Goal: Task Accomplishment & Management: Complete application form

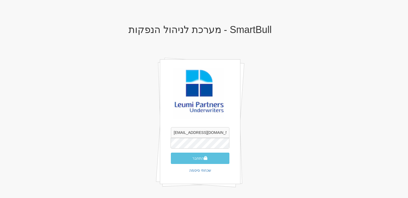
click at [196, 163] on button "התחבר" at bounding box center [200, 158] width 58 height 11
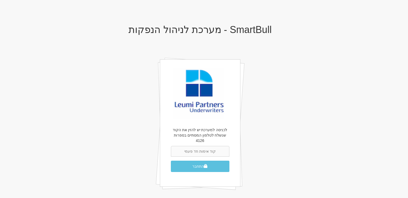
drag, startPoint x: 198, startPoint y: 152, endPoint x: 199, endPoint y: 148, distance: 3.3
click at [199, 150] on form "התחבר" at bounding box center [200, 159] width 58 height 26
click at [199, 148] on input "text" at bounding box center [200, 151] width 58 height 11
type input "235154"
click at [200, 164] on button "התחבר" at bounding box center [200, 166] width 58 height 11
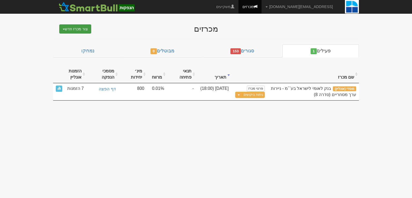
click at [77, 29] on button "צור מכרז חדש" at bounding box center [75, 28] width 32 height 9
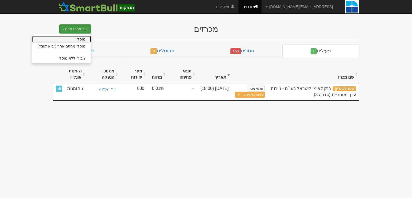
click at [84, 39] on link "מוסדי" at bounding box center [61, 39] width 59 height 7
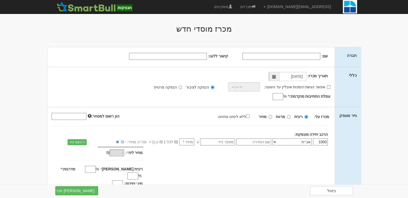
click at [304, 54] on input "שם:" at bounding box center [282, 56] width 78 height 7
click at [315, 55] on input "אדגר" at bounding box center [282, 56] width 78 height 7
click at [310, 54] on input "אדגר" at bounding box center [282, 56] width 78 height 7
type input "אדגר השקעות ופיתוח בע"מ"
click at [277, 75] on span at bounding box center [274, 76] width 10 height 9
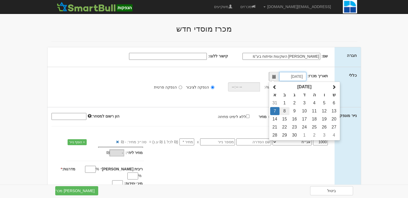
click at [284, 111] on td "8" at bounding box center [285, 111] width 10 height 8
type input "08/09/2025"
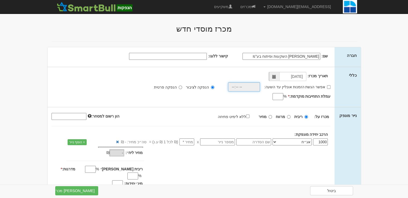
click at [258, 88] on input "time" at bounding box center [244, 86] width 32 height 9
click at [255, 88] on input "time" at bounding box center [244, 86] width 32 height 9
click at [331, 88] on div "אפשר הגשת הזמנות אונליין עד השעה:" at bounding box center [276, 86] width 116 height 9
click at [326, 86] on label "אפשר הגשת הזמנות אונליין עד השעה:" at bounding box center [297, 86] width 66 height 5
click at [327, 86] on input "אפשר הגשת הזמנות אונליין עד השעה:" at bounding box center [328, 86] width 3 height 3
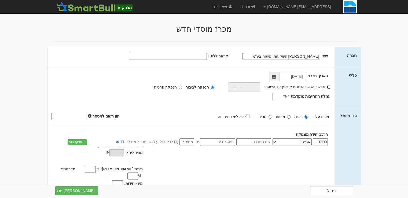
checkbox input "true"
click at [252, 87] on input "time" at bounding box center [243, 86] width 32 height 9
type input "18:45"
click at [196, 99] on div "תאריך מכרז: 08/09/2025 אפשר הגשת הזמנות אונליין עד השעה: * 18:45 * %" at bounding box center [190, 87] width 287 height 40
click at [275, 98] on input "עמלת התחייבות מוקדמת: *" at bounding box center [278, 96] width 11 height 7
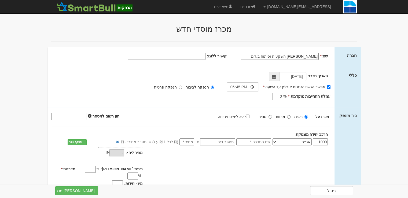
type input "2"
click at [216, 99] on div "תאריך מכרז: 08/09/2025 אפשר הגשת הזמנות אונליין עד השעה: * 18:45 * % 2" at bounding box center [190, 87] width 287 height 40
click at [274, 116] on div "מכרז על: ריבית מרווח מחיר ללא לימיט פתיחה (במידה ויוזנו הצעות בשווי נמוך מ-₪800…" at bounding box center [276, 116] width 117 height 6
click at [272, 116] on input "מחיר" at bounding box center [270, 116] width 3 height 3
radio input "true"
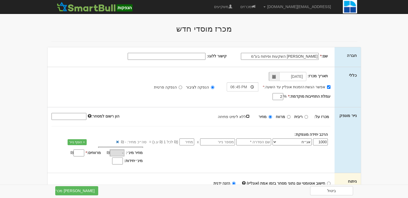
click at [249, 116] on input "ללא לימיט פתיחה" at bounding box center [247, 116] width 3 height 3
checkbox input "true"
type input "100"
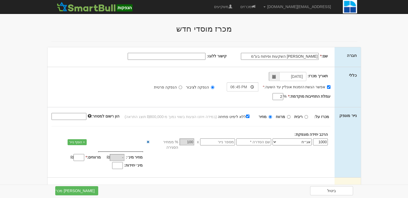
click at [295, 142] on select "אג״ח אג״ח להמרה מניות כתבי אופציה ניירות ערך מסחריים אופציות רכש כתבי התחייבות …" at bounding box center [292, 141] width 39 height 7
select select "מניות"
click at [274, 138] on select "אג״ח אג״ח להמרה מניות כתבי אופציה ניירות ערך מסחריים אופציות רכש כתבי התחייבות …" at bounding box center [292, 141] width 39 height 7
click at [263, 142] on input "text" at bounding box center [253, 141] width 35 height 7
click at [76, 142] on link "+ הוסף נייר" at bounding box center [77, 142] width 19 height 6
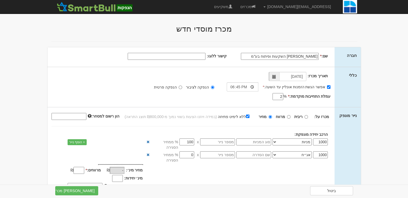
click at [321, 142] on input "1000" at bounding box center [320, 141] width 15 height 7
click at [322, 142] on input "1000" at bounding box center [320, 141] width 15 height 7
type input "100"
click at [322, 151] on input "1000" at bounding box center [320, 154] width 15 height 7
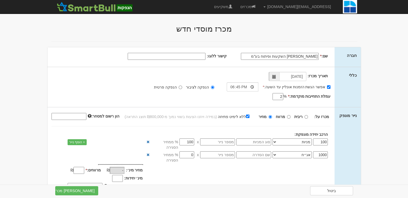
click at [322, 151] on input "1000" at bounding box center [320, 154] width 15 height 7
type input "33"
click at [255, 141] on input "text" at bounding box center [253, 141] width 35 height 7
click at [271, 151] on input "text" at bounding box center [253, 154] width 35 height 7
type input "סדרה 1"
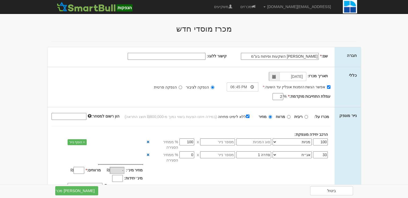
click at [229, 151] on input "text" at bounding box center [217, 154] width 35 height 7
click at [189, 151] on input "0" at bounding box center [186, 154] width 15 height 7
type input "33"
click at [188, 144] on input "100" at bounding box center [186, 142] width 15 height 6
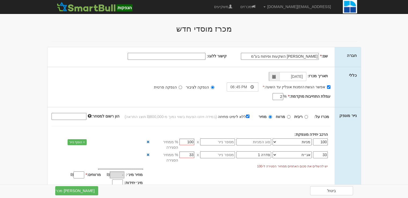
click at [188, 144] on input "100" at bounding box center [186, 142] width 15 height 6
type input "67"
click at [83, 167] on input "מרווחים: *" at bounding box center [79, 170] width 11 height 7
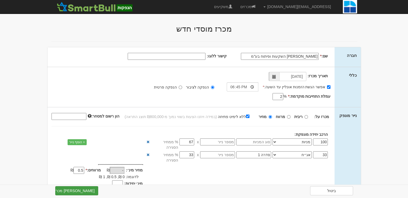
type input "0.5"
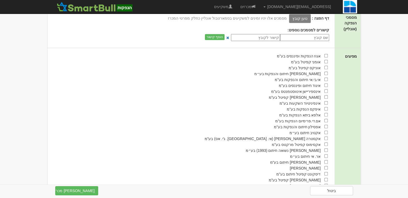
scroll to position [322, 0]
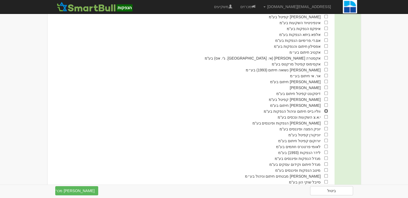
click at [325, 109] on input "checkbox" at bounding box center [325, 110] width 3 height 3
checkbox input "true"
click at [326, 145] on input "checkbox" at bounding box center [325, 146] width 3 height 3
checkbox input "true"
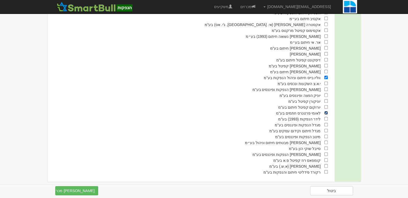
scroll to position [194, 0]
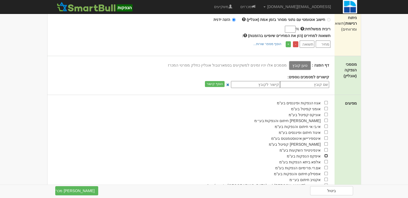
click at [325, 154] on input "checkbox" at bounding box center [325, 155] width 3 height 3
checkbox input "true"
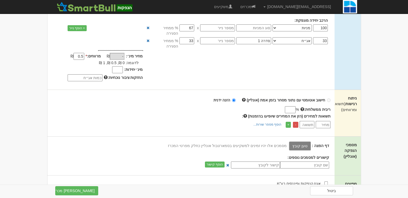
scroll to position [0, 0]
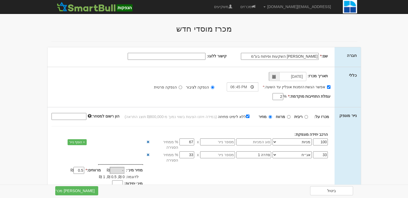
click at [185, 151] on input "33" at bounding box center [186, 154] width 15 height 7
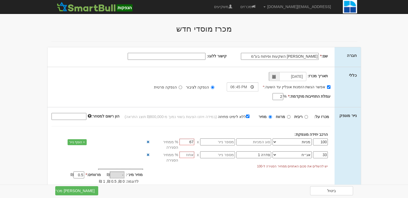
click at [188, 139] on input "67" at bounding box center [186, 142] width 15 height 6
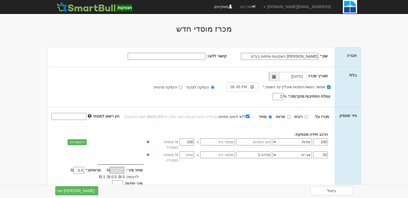
type input "100"
click at [190, 55] on input "קישור ללוגו:" at bounding box center [167, 56] width 78 height 7
paste input "data:image/png;base64,iVBORw0KGgoAAAANSUhEUgAAADgAAAAUCAMAAADvNg5hAAAAjVBMVEX//…"
type input "data:image/png;base64,iVBORw0KGgoAAAANSUhEUgAAADgAAAAUCAMAAADvNg5hAAAAjVBMVEX//…"
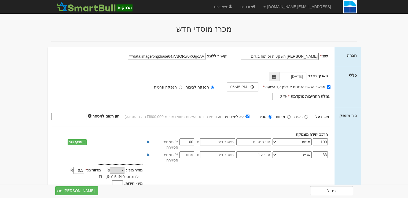
click at [72, 77] on div "אפשר הגשת הזמנות אונליין עד השעה: * 18:45 הנפקה לציבור הנפקה פרטית * % 2" at bounding box center [191, 82] width 279 height 20
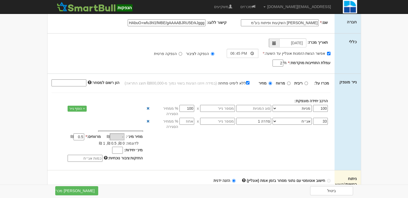
scroll to position [7, 0]
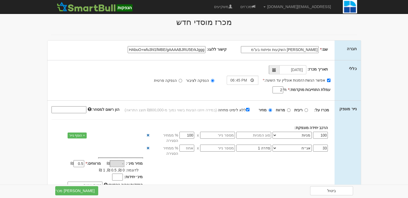
click at [230, 135] on input "text" at bounding box center [217, 135] width 35 height 7
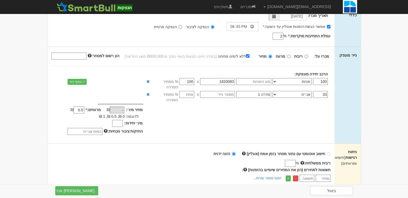
type input "1820083"
click at [277, 91] on select "אג״ח אג״ח להמרה מניות כתבי אופציה ניירות ערך מסחריים אופציות רכש כתבי התחייבות …" at bounding box center [292, 94] width 39 height 7
select select "כתבי אופציה"
click at [274, 91] on select "אג״ח אג״ח להמרה מניות כתבי אופציה ניירות ערך מסחריים אופציות רכש כתבי התחייבות …" at bounding box center [292, 94] width 39 height 7
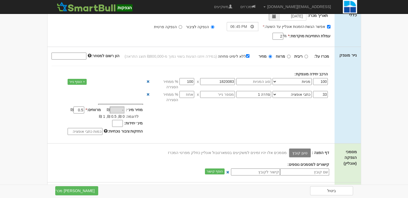
click at [250, 108] on div "מחיר מינ׳: - ₪ * 0.5 -" at bounding box center [190, 120] width 287 height 33
click at [190, 91] on input "number" at bounding box center [186, 94] width 15 height 7
type input "0"
click at [266, 80] on input "text" at bounding box center [253, 81] width 35 height 7
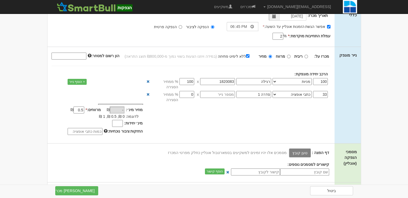
click at [229, 106] on div "מחיר מינ׳: - ₪ * 0.5 -" at bounding box center [190, 120] width 287 height 33
click at [255, 80] on input "רגילה" at bounding box center [253, 81] width 35 height 7
type input "רגילות"
click at [215, 108] on div "מחיר מינ׳: - ₪ * 0.5 -" at bounding box center [190, 120] width 287 height 33
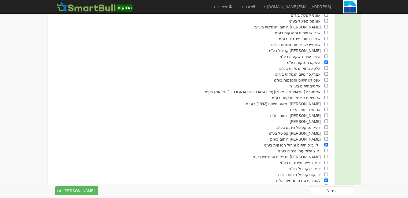
scroll to position [309, 0]
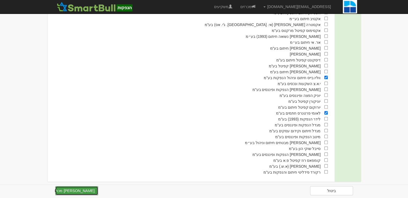
click at [83, 189] on button "צור מכרז" at bounding box center [76, 190] width 43 height 9
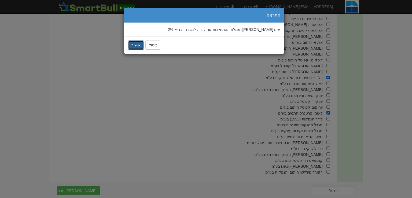
click at [135, 43] on button "אישור" at bounding box center [136, 45] width 16 height 9
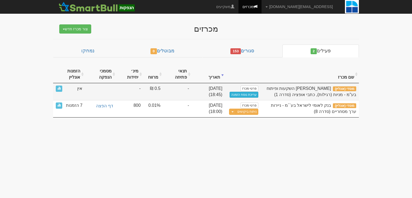
click at [238, 95] on link "עריכת נוסח הזמנה" at bounding box center [244, 95] width 29 height 6
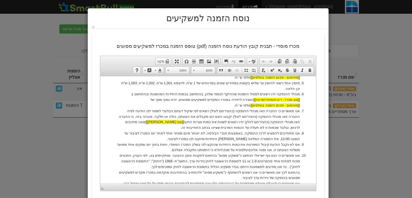
scroll to position [80, 0]
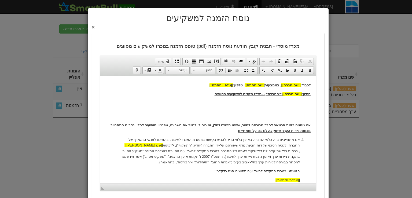
click at [95, 26] on button "×" at bounding box center [93, 27] width 3 height 6
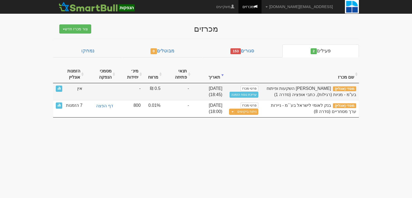
scroll to position [0, 0]
